Goal: Task Accomplishment & Management: Manage account settings

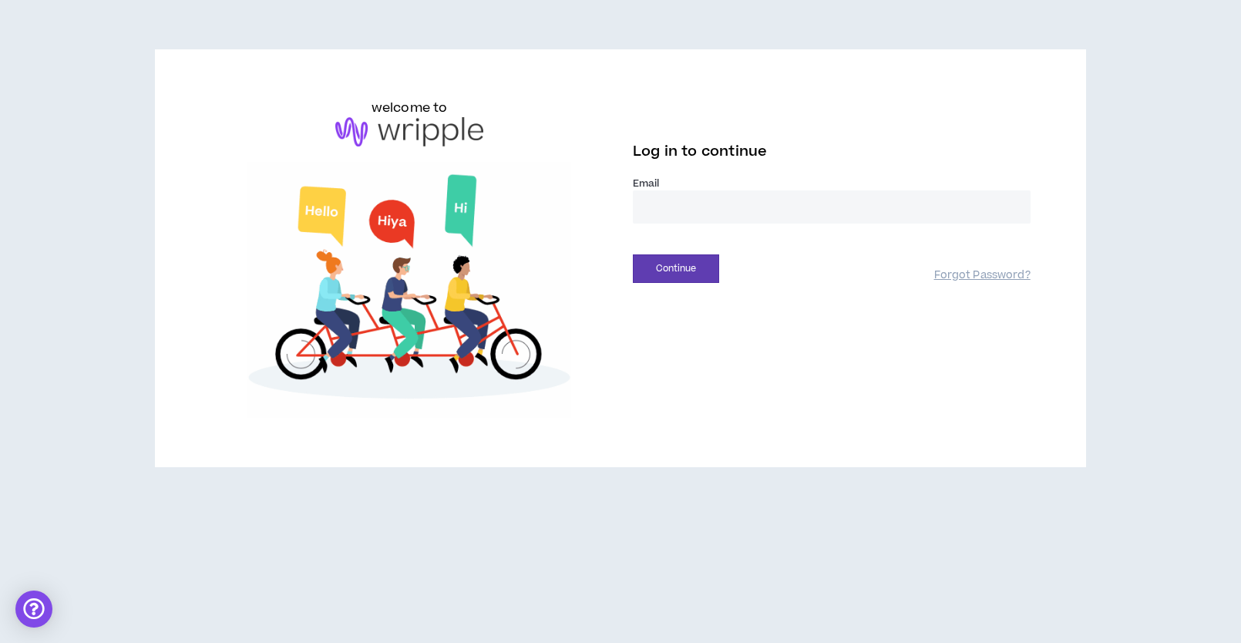
click at [701, 210] on input "email" at bounding box center [832, 206] width 398 height 33
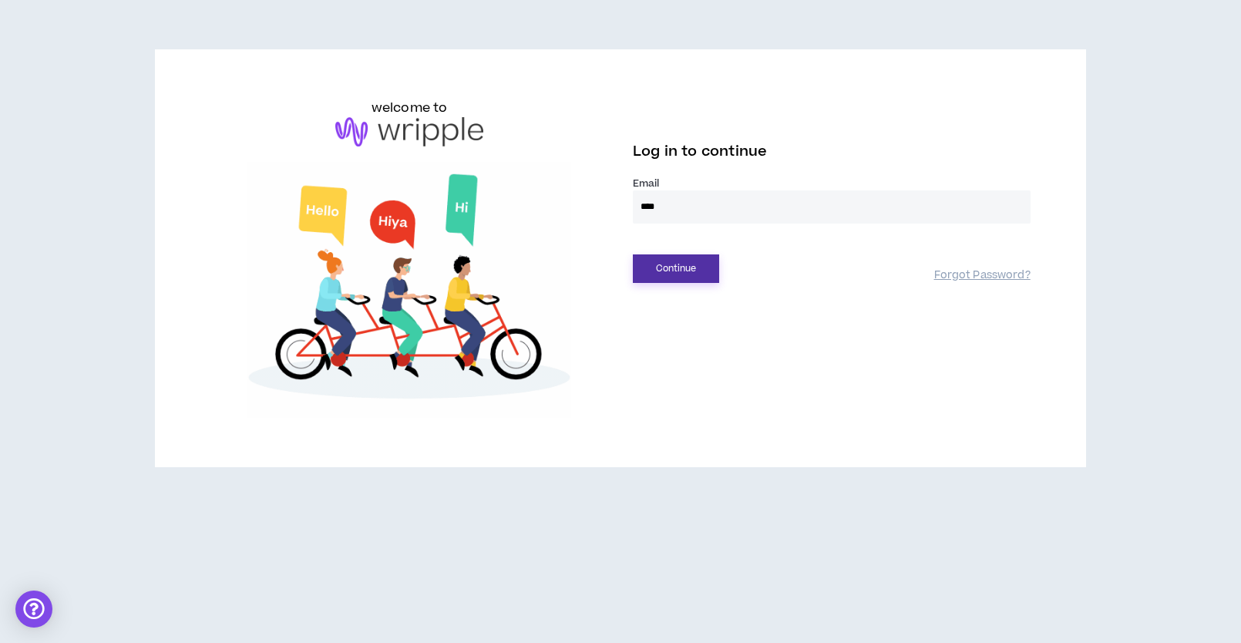
type input "**********"
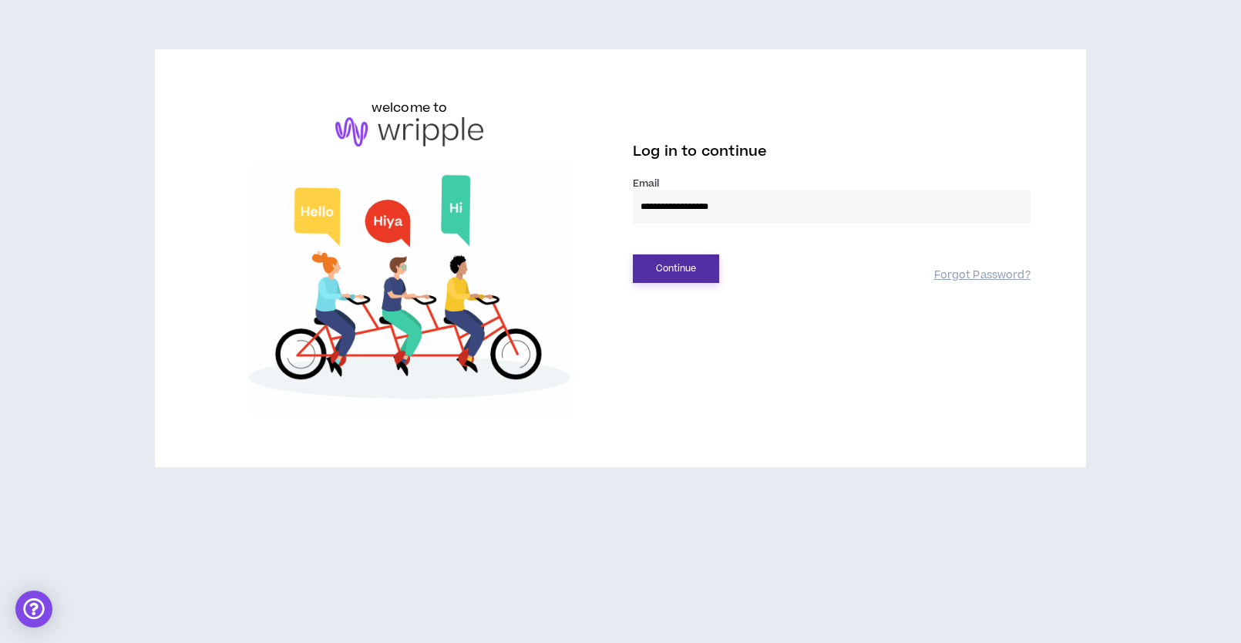
click at [665, 258] on button "Continue" at bounding box center [676, 268] width 86 height 29
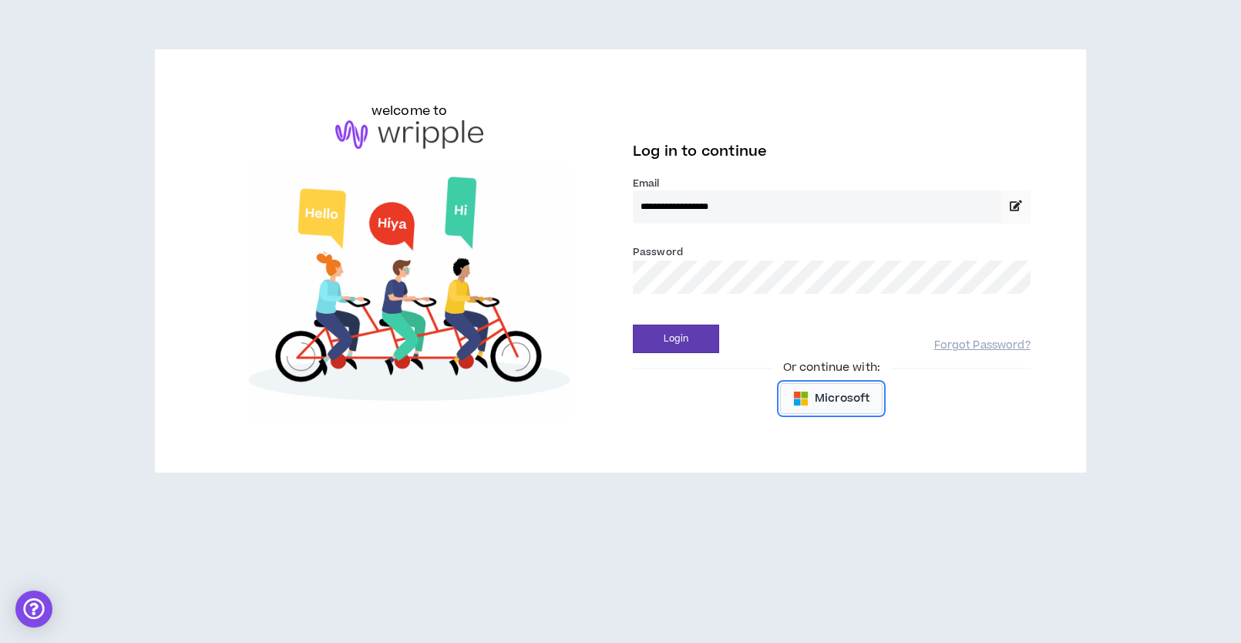
click at [827, 399] on span "Microsoft" at bounding box center [841, 398] width 55 height 17
